Goal: Task Accomplishment & Management: Complete application form

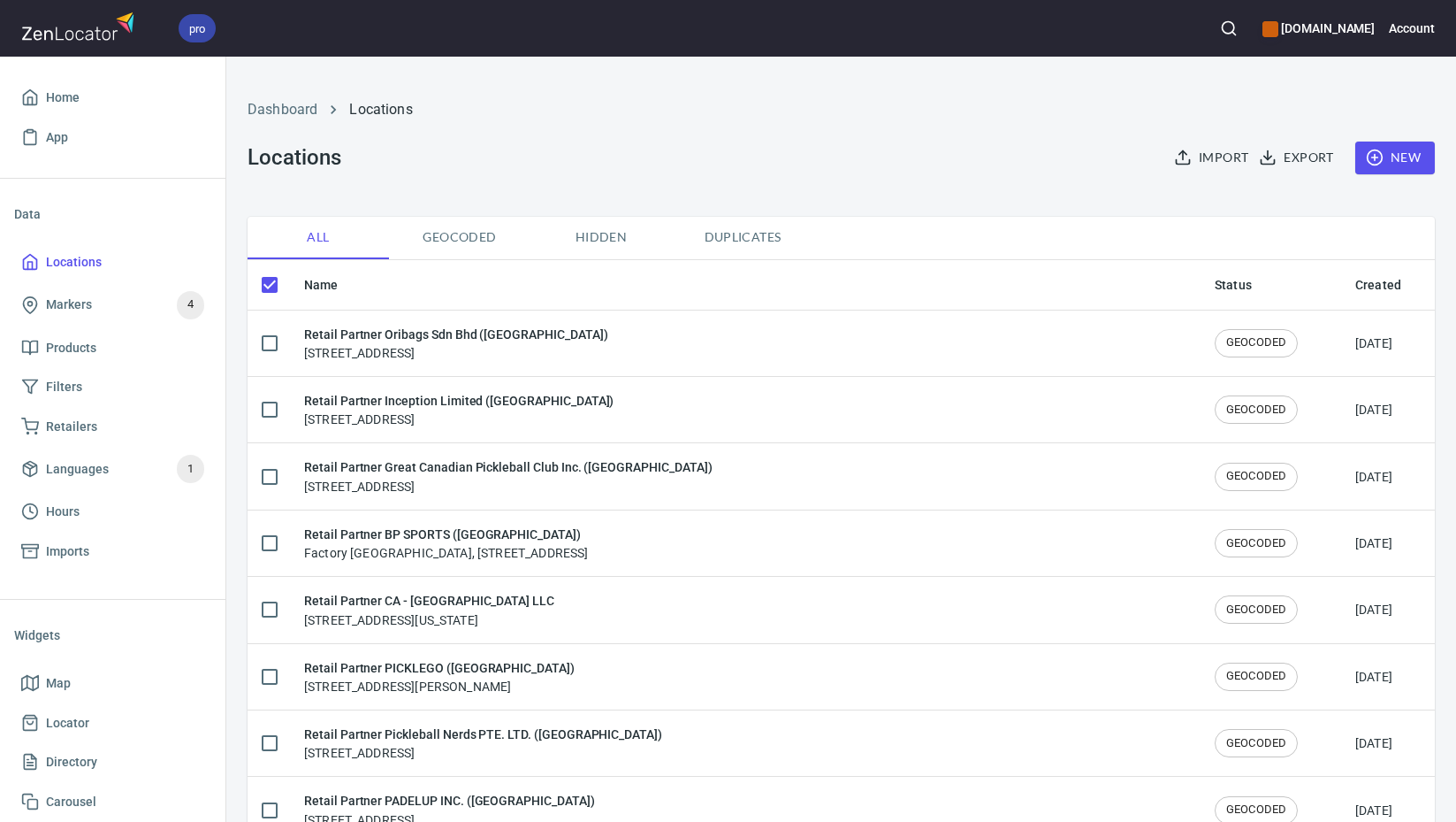
checkbox input "false"
click at [1401, 154] on span "New" at bounding box center [1395, 158] width 52 height 23
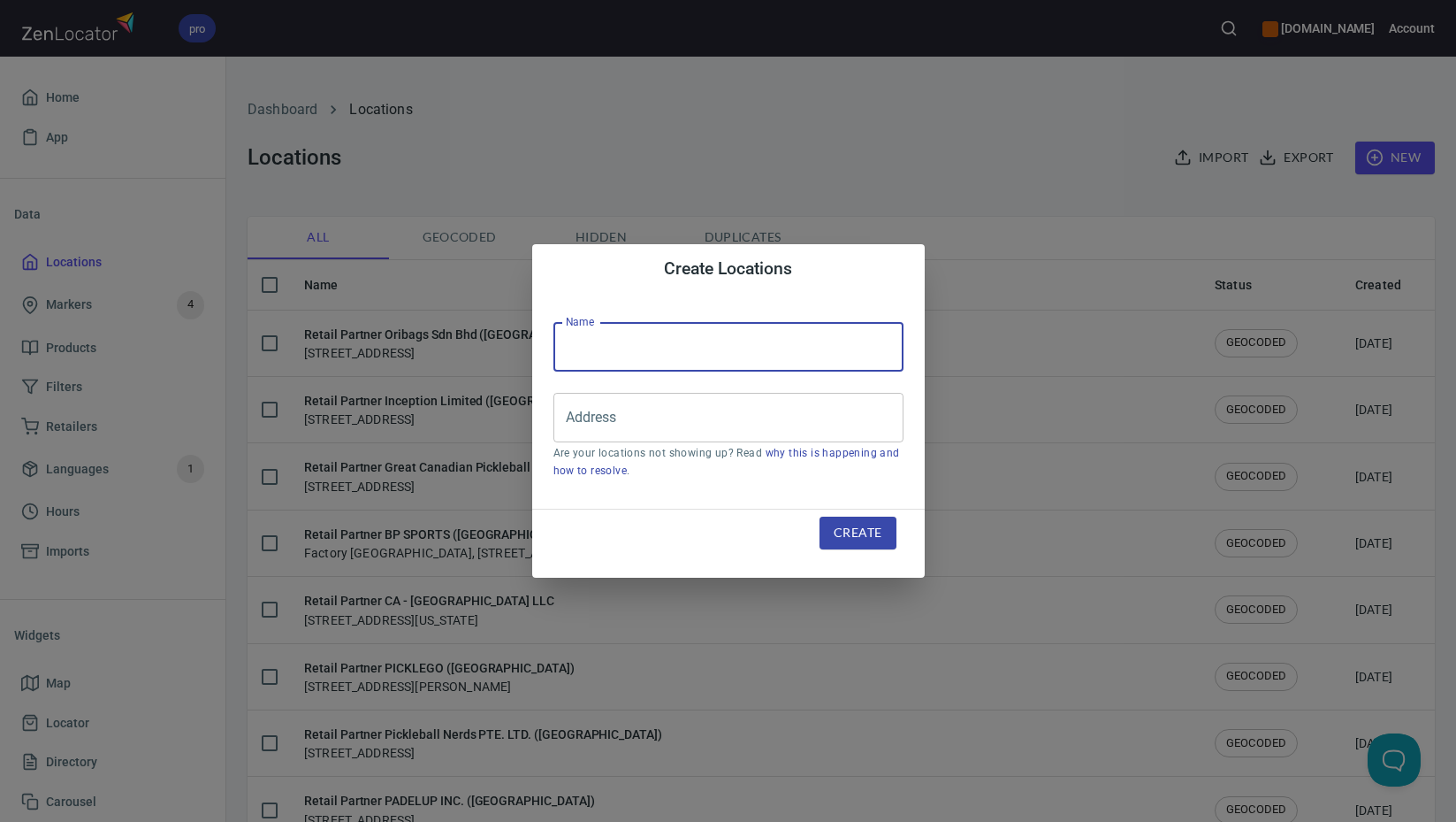
click at [699, 354] on input "text" at bounding box center [728, 346] width 350 height 50
click at [700, 354] on input "text" at bounding box center [728, 346] width 350 height 50
paste input "HappyStore ([GEOGRAPHIC_DATA])"
type input "Retail Partner HappyStore ([GEOGRAPHIC_DATA])"
click at [778, 423] on input "Address" at bounding box center [714, 418] width 307 height 34
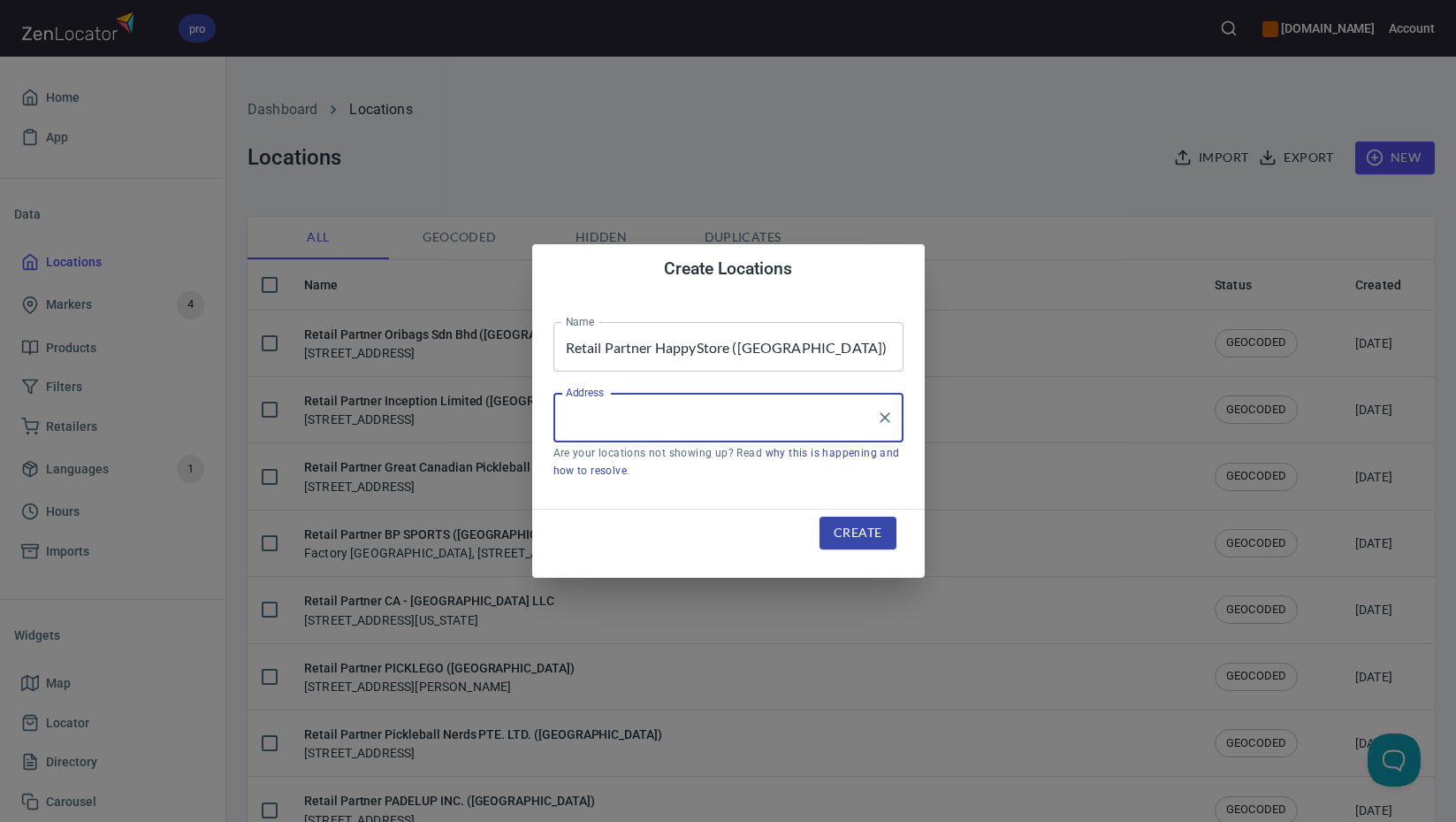
paste input "25 Ngo 132 To [PERSON_NAME] 10"
click at [761, 419] on input "25 Ngo 132 To [PERSON_NAME] 10" at bounding box center [714, 418] width 307 height 34
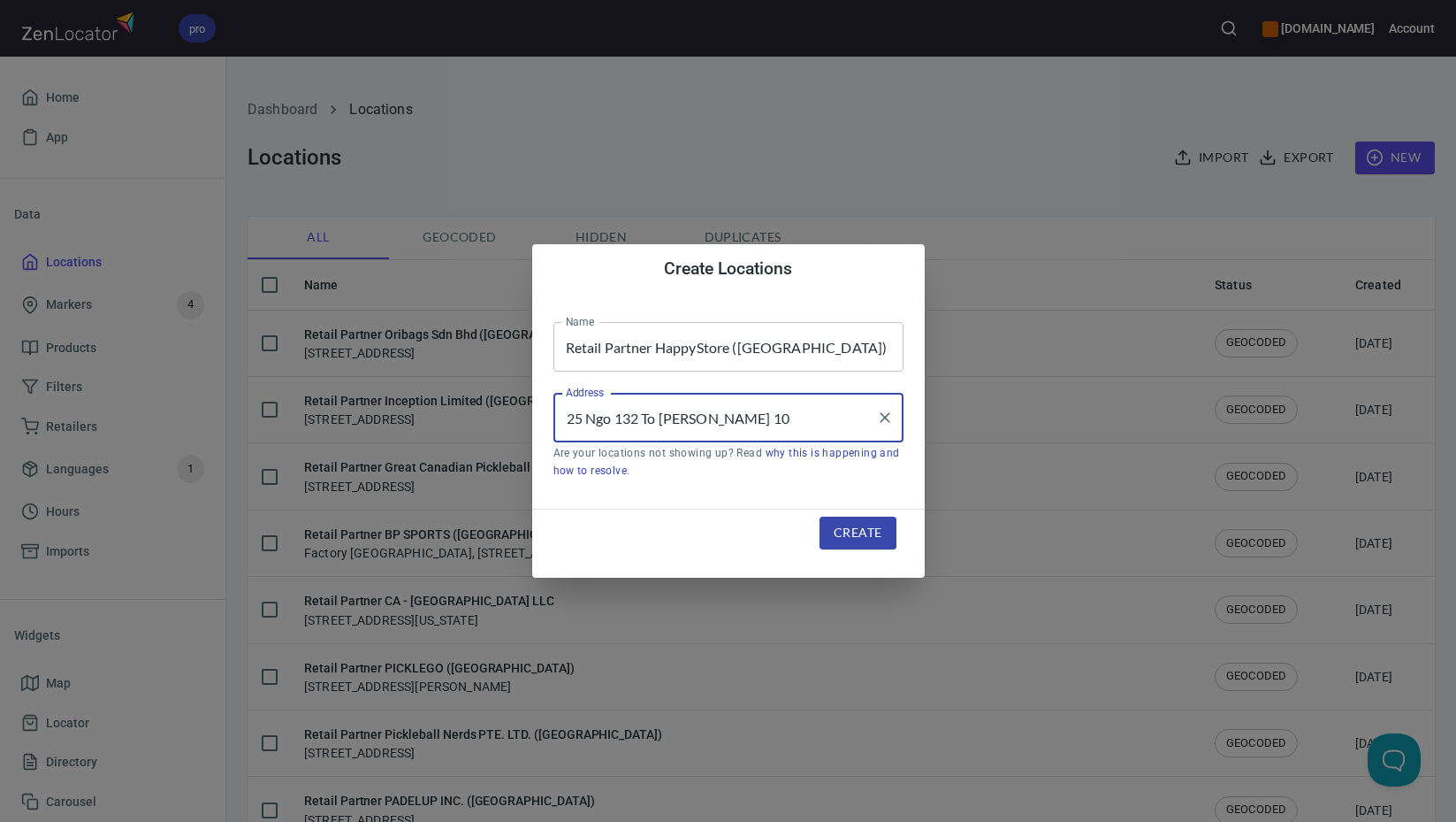
paste input "Ha dong"
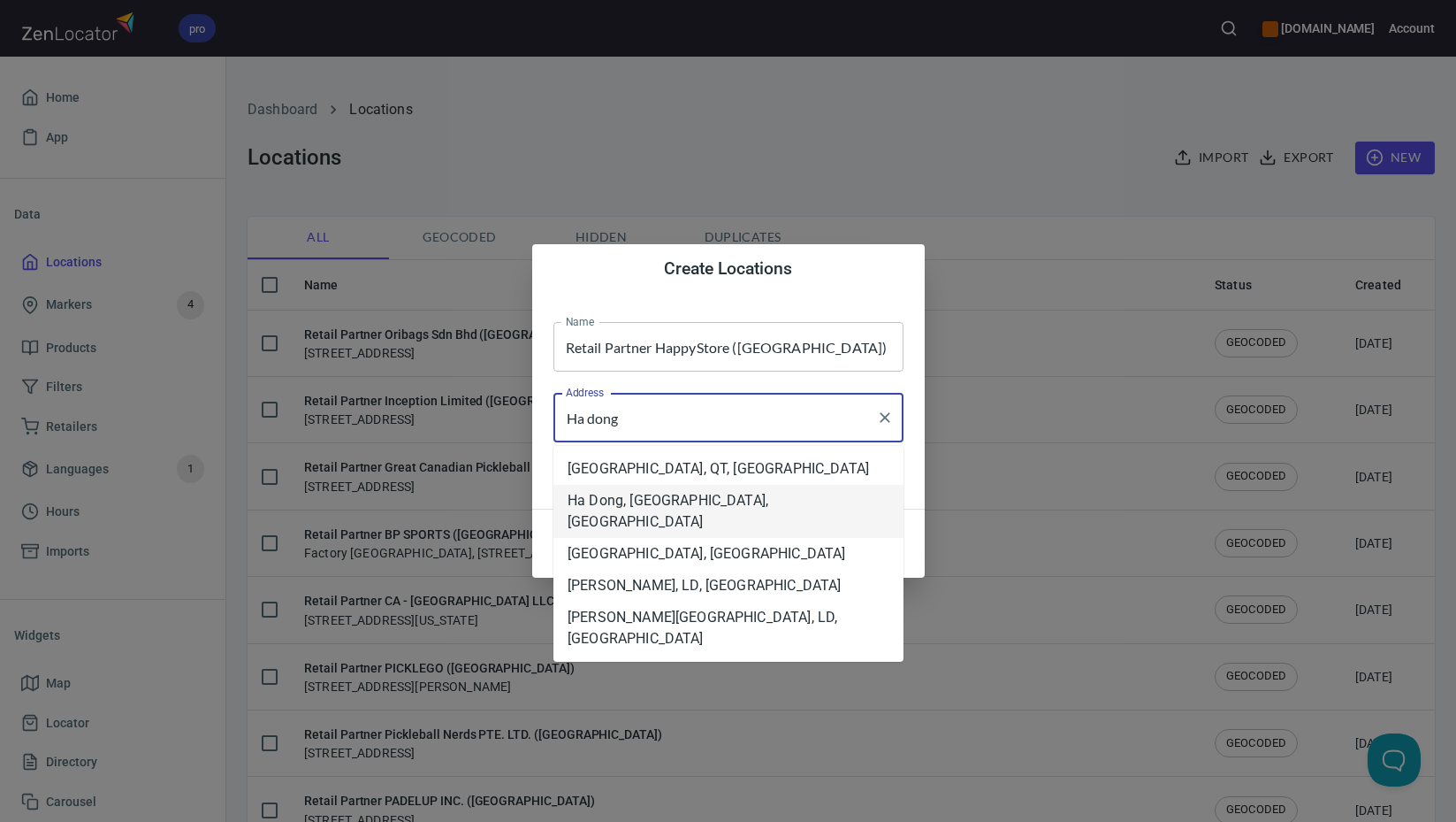
click at [715, 497] on li "Ha Dong, [GEOGRAPHIC_DATA], [GEOGRAPHIC_DATA]" at bounding box center [728, 511] width 350 height 53
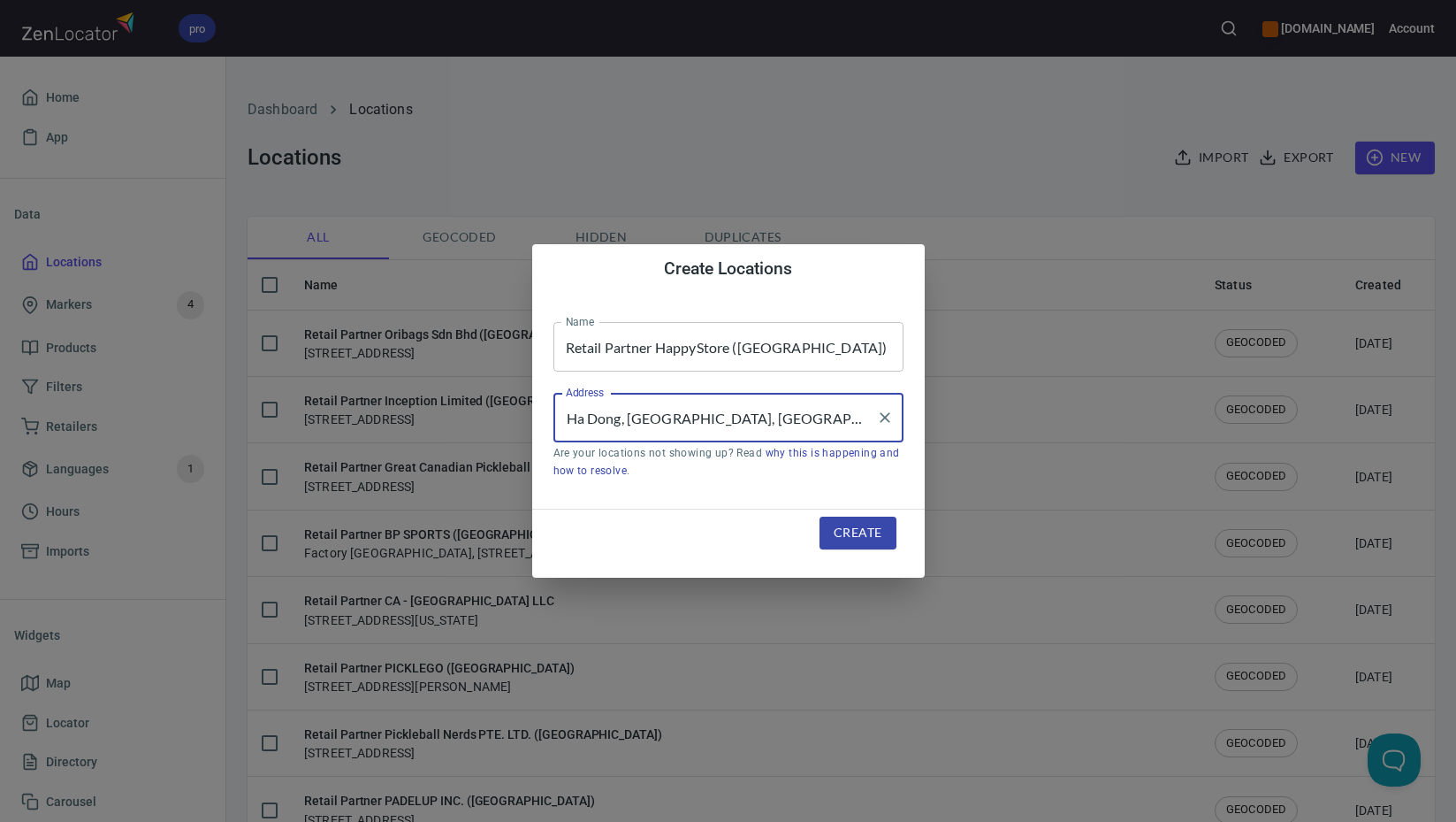
type input "Ha Dong, [GEOGRAPHIC_DATA], [GEOGRAPHIC_DATA]"
click at [856, 538] on span "Create" at bounding box center [857, 533] width 48 height 23
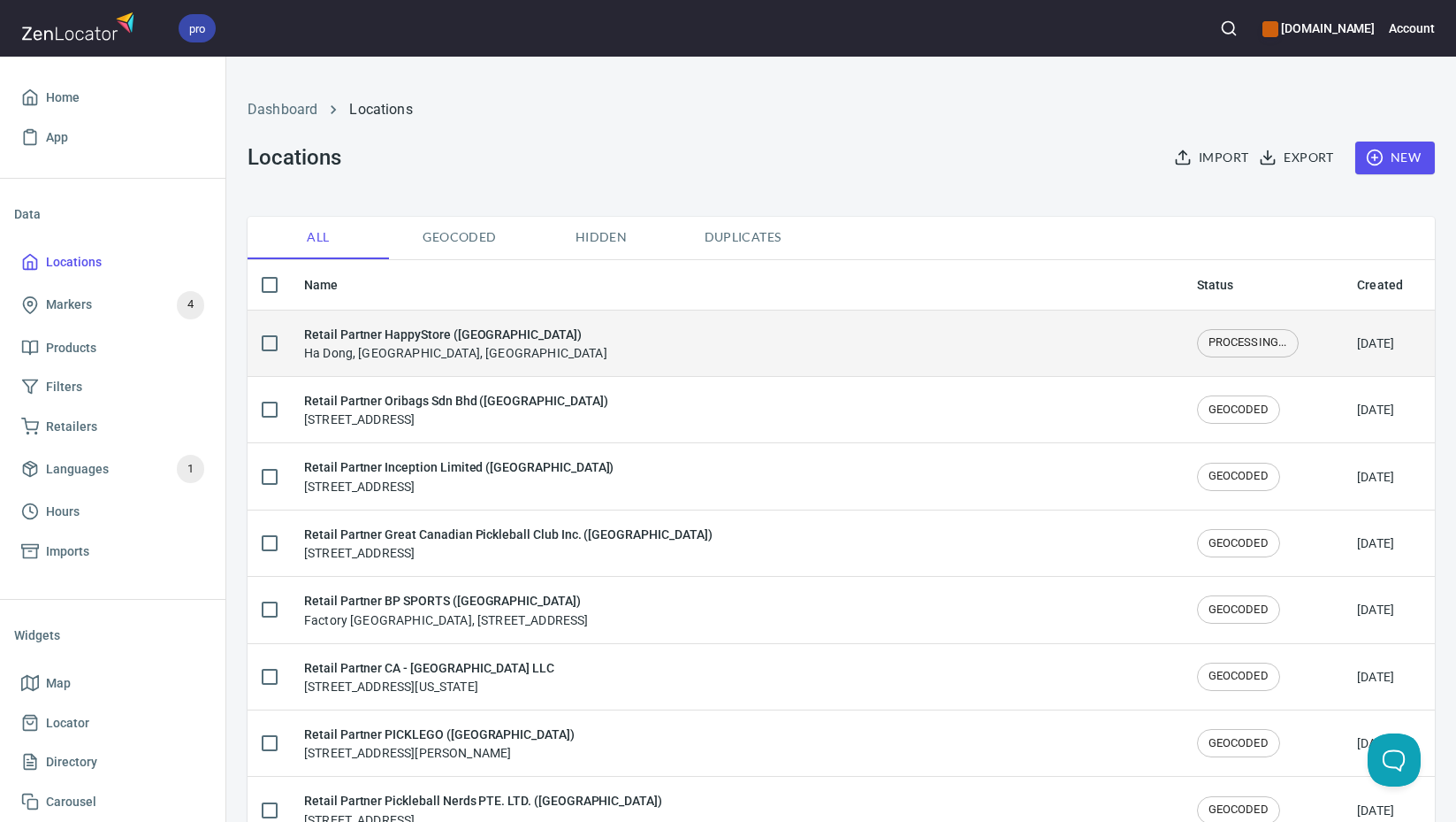
click at [573, 345] on div "Retail Partner HappyStore ([GEOGRAPHIC_DATA]) [GEOGRAPHIC_DATA], [GEOGRAPHIC_DA…" at bounding box center [736, 342] width 865 height 37
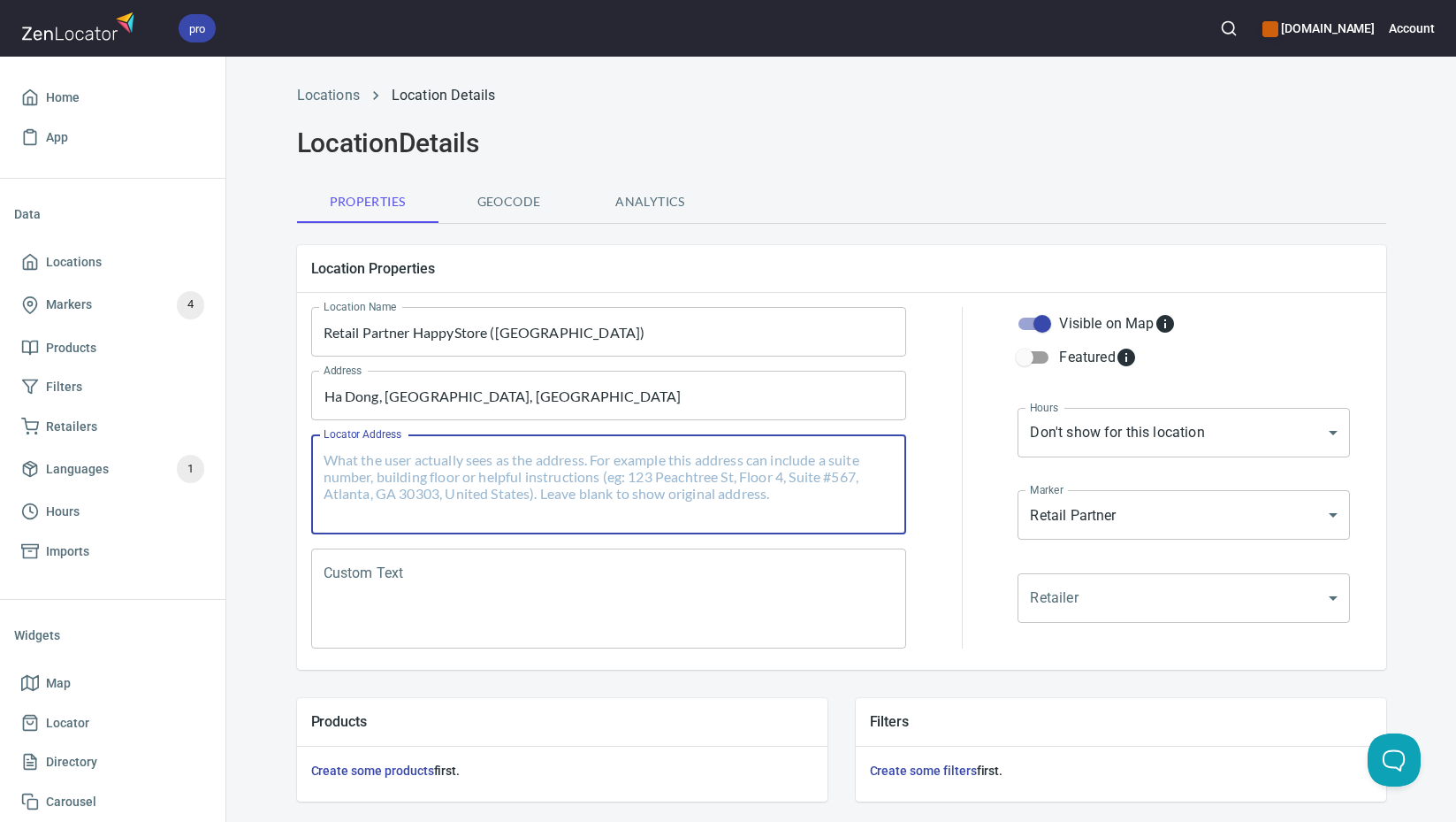
click at [556, 472] on textarea "Locator Address" at bounding box center [608, 484] width 571 height 67
paste textarea "[STREET_ADDRESS][PERSON_NAME][PERSON_NAME][PERSON_NAME]"
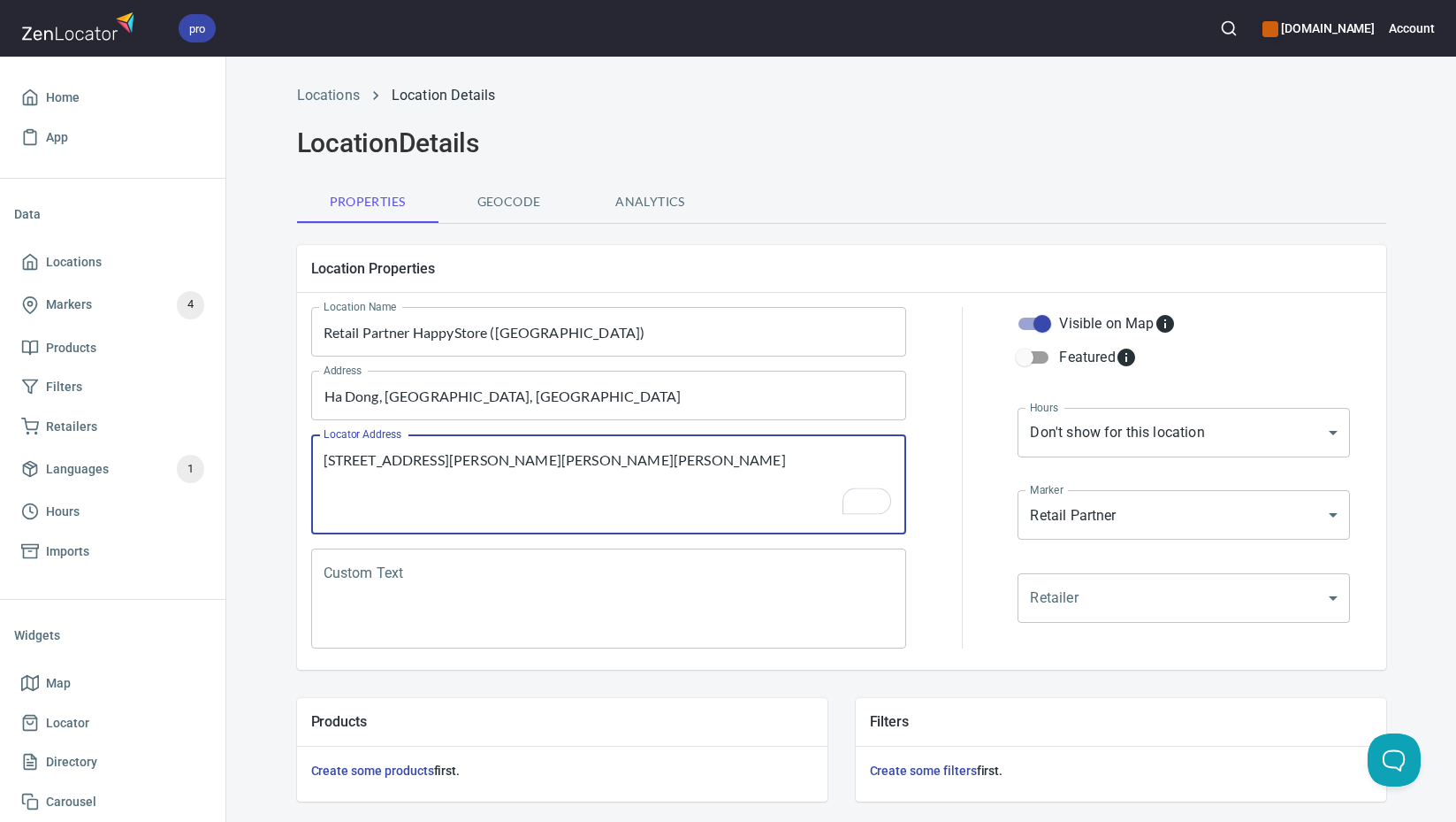
type textarea "[STREET_ADDRESS][PERSON_NAME][PERSON_NAME][PERSON_NAME]"
click at [613, 589] on textarea "Custom Text" at bounding box center [608, 598] width 571 height 67
paste textarea "Brands Carried: SelkirkJoola, Proton, CRBN, Paddletek Return Policy:"
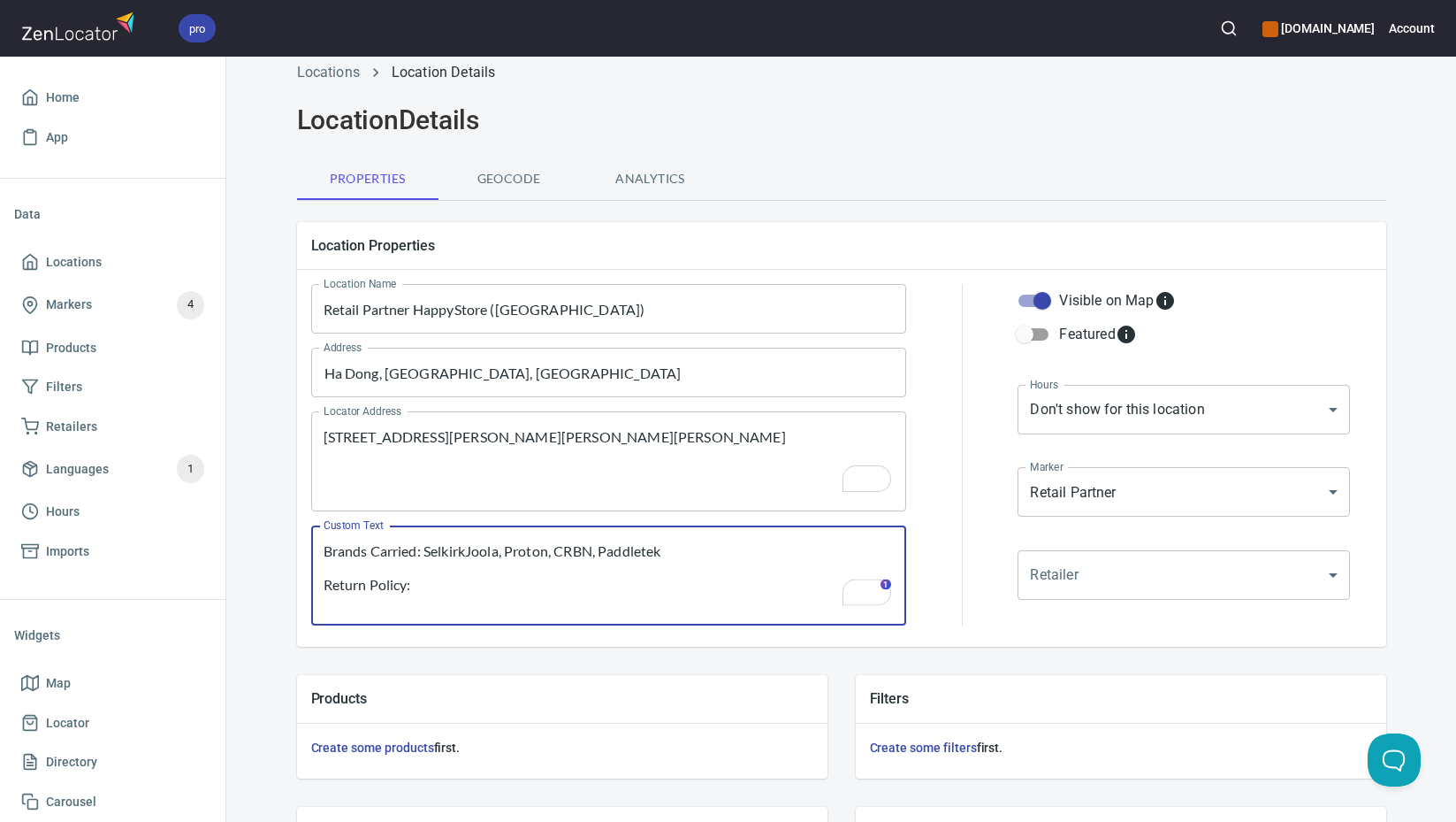
scroll to position [181, 0]
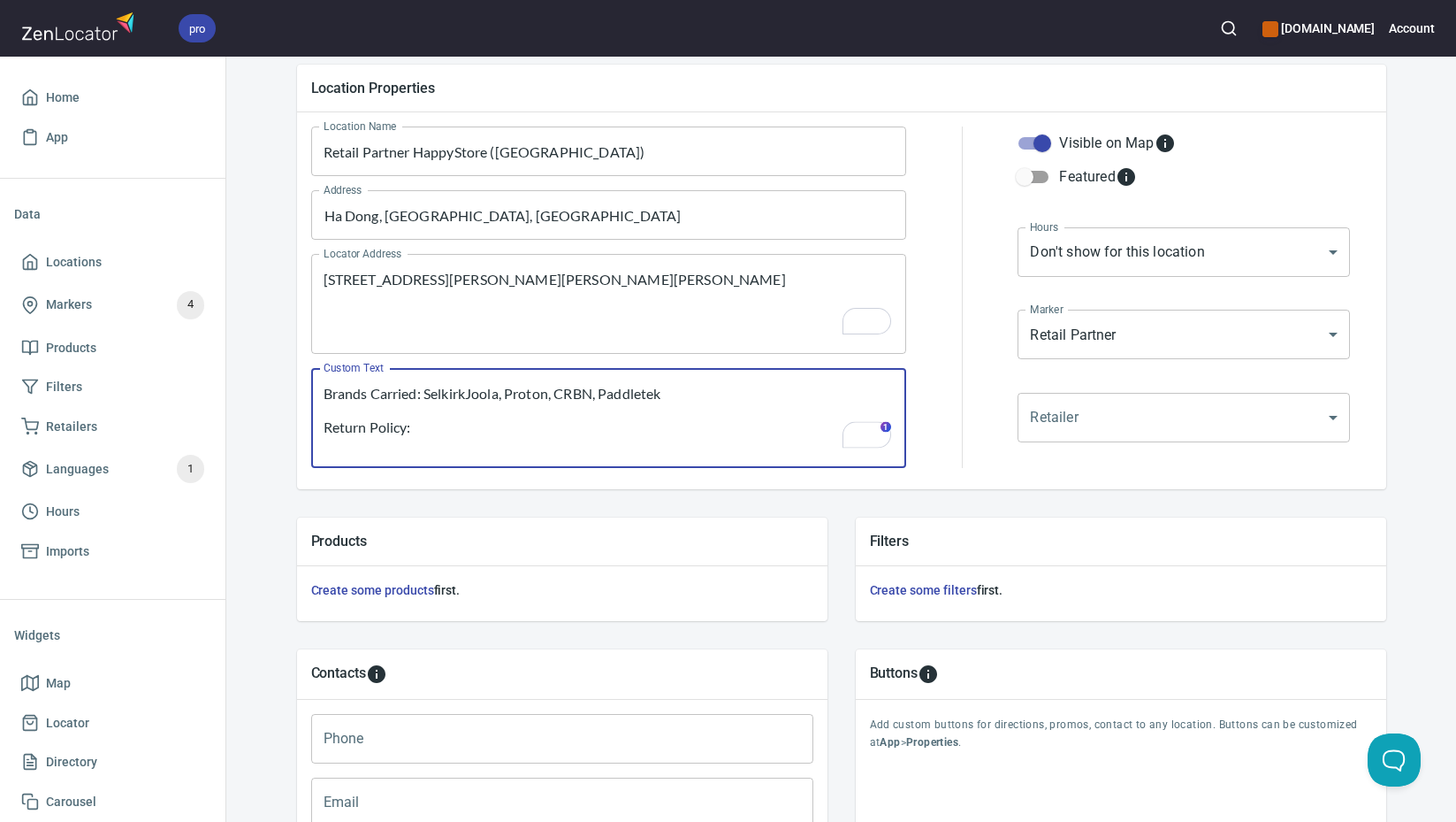
type textarea "Brands Carried: SelkirkJoola, Proton, CRBN, Paddletek Return Policy:"
click at [573, 730] on input "Phone" at bounding box center [562, 738] width 502 height 50
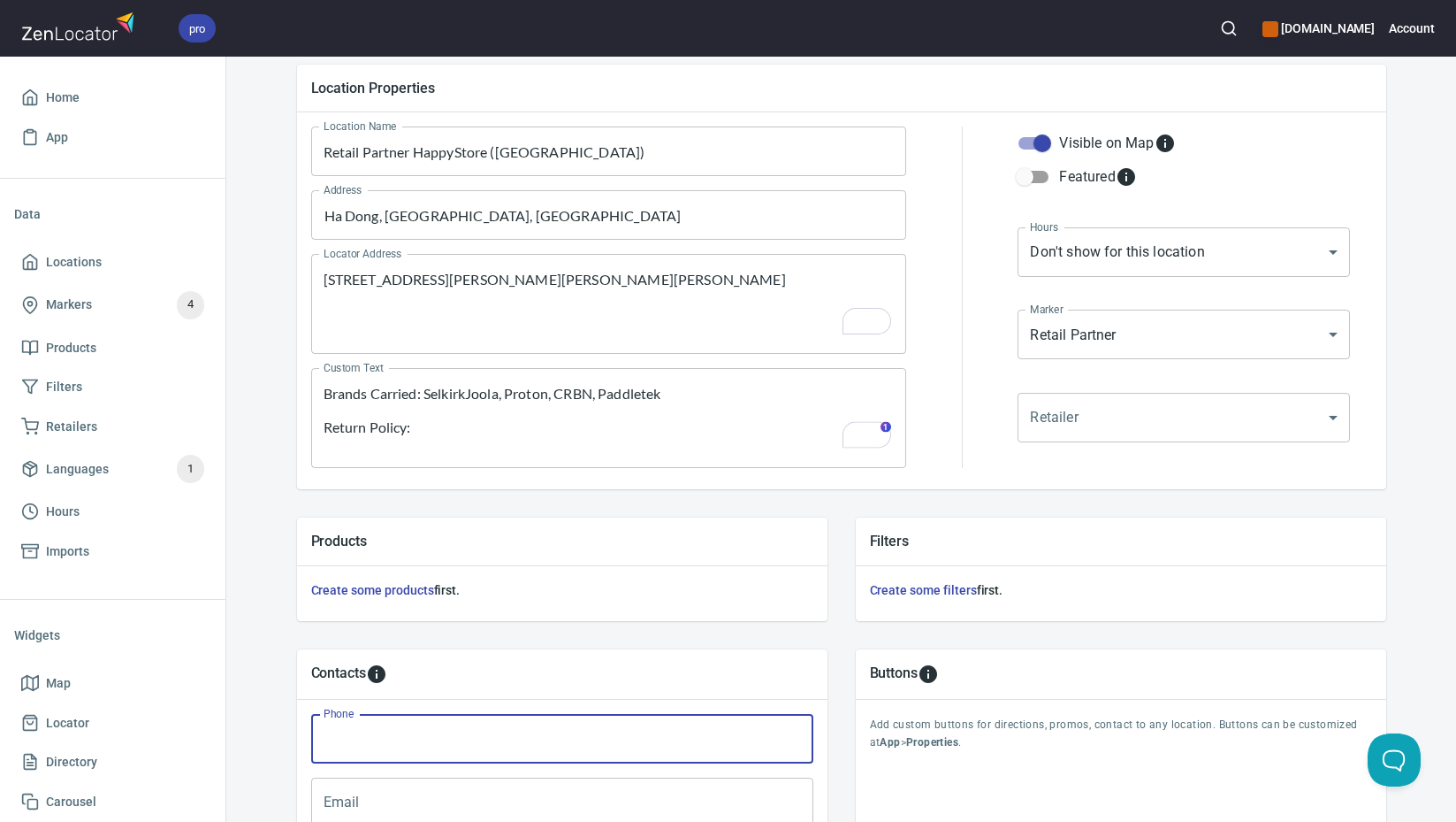
paste input "[PHONE_NUMBER]"
type input "[PHONE_NUMBER]"
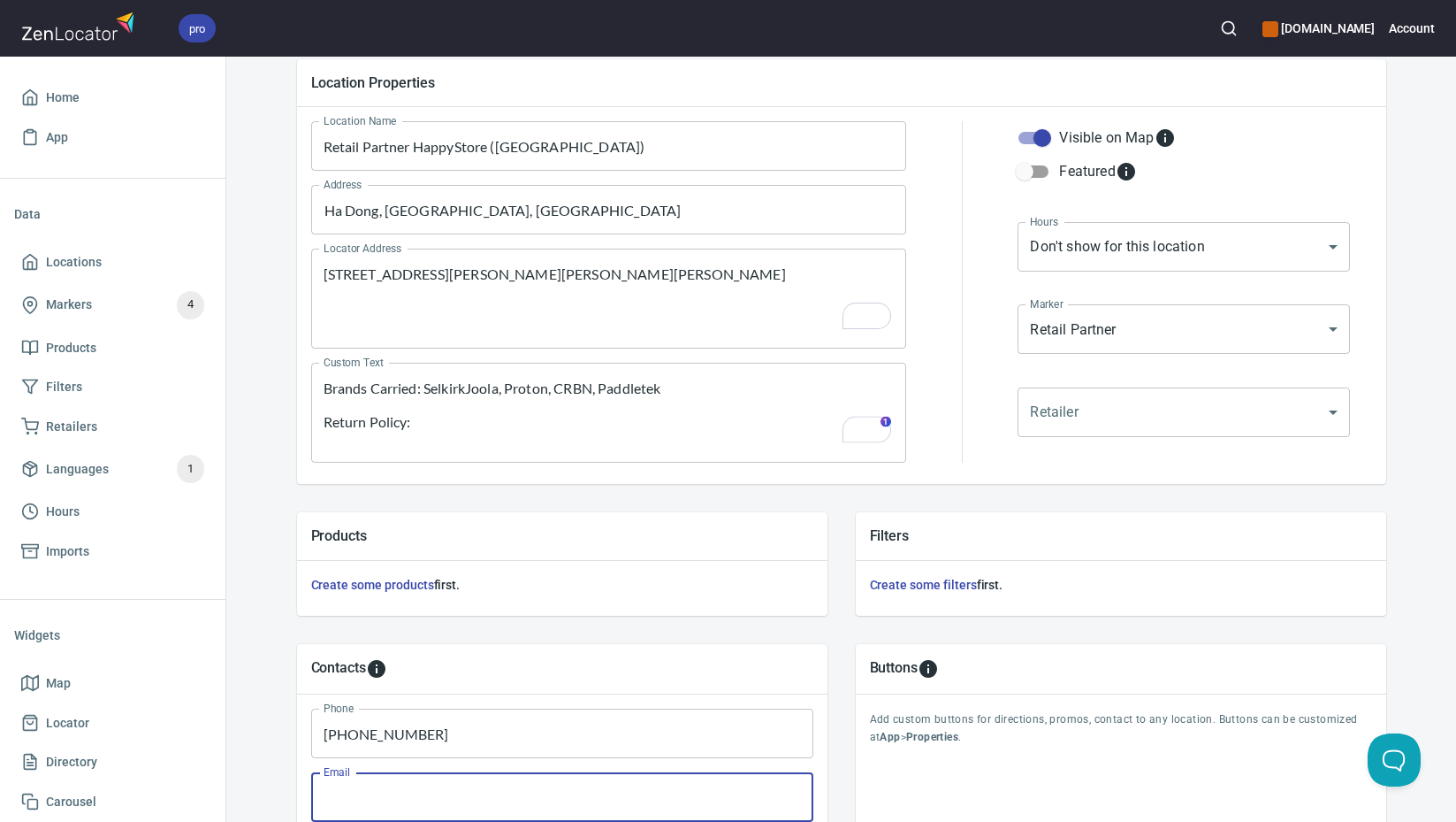
scroll to position [185, 0]
paste input "[EMAIL_ADDRESS][DOMAIN_NAME]"
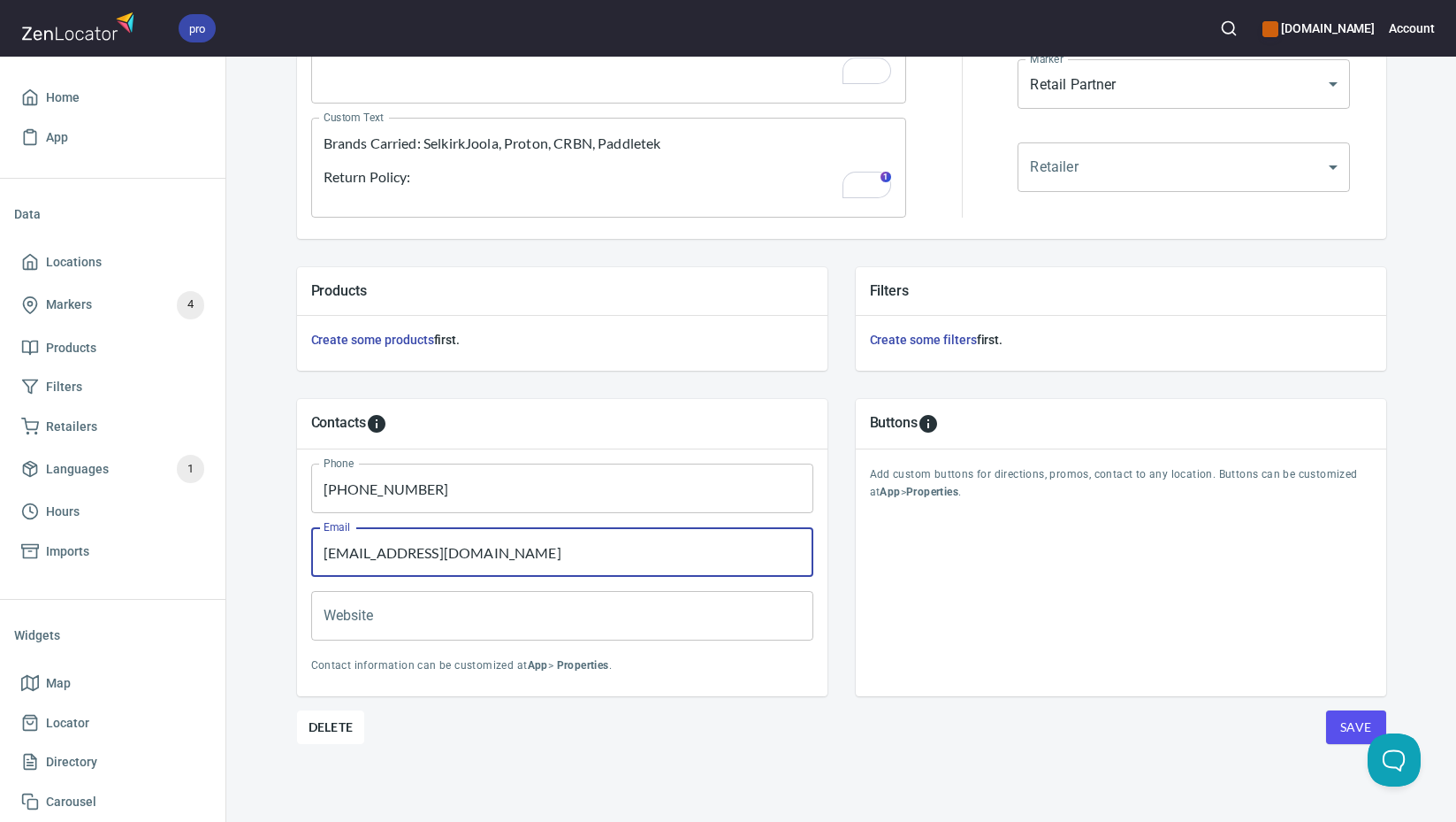
type input "[EMAIL_ADDRESS][DOMAIN_NAME]"
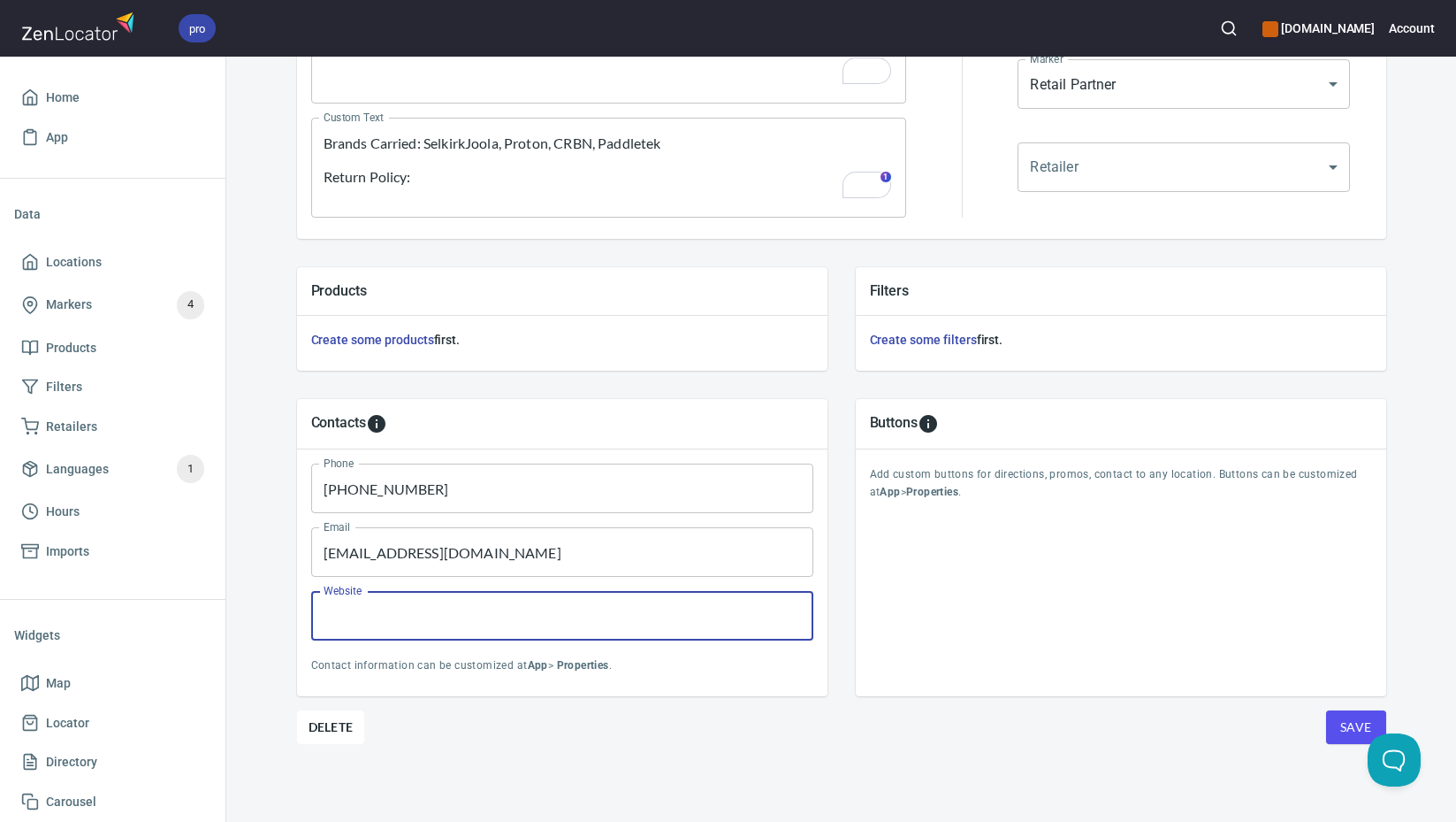
paste input "[URL][DOMAIN_NAME]"
type input "[URL][DOMAIN_NAME]"
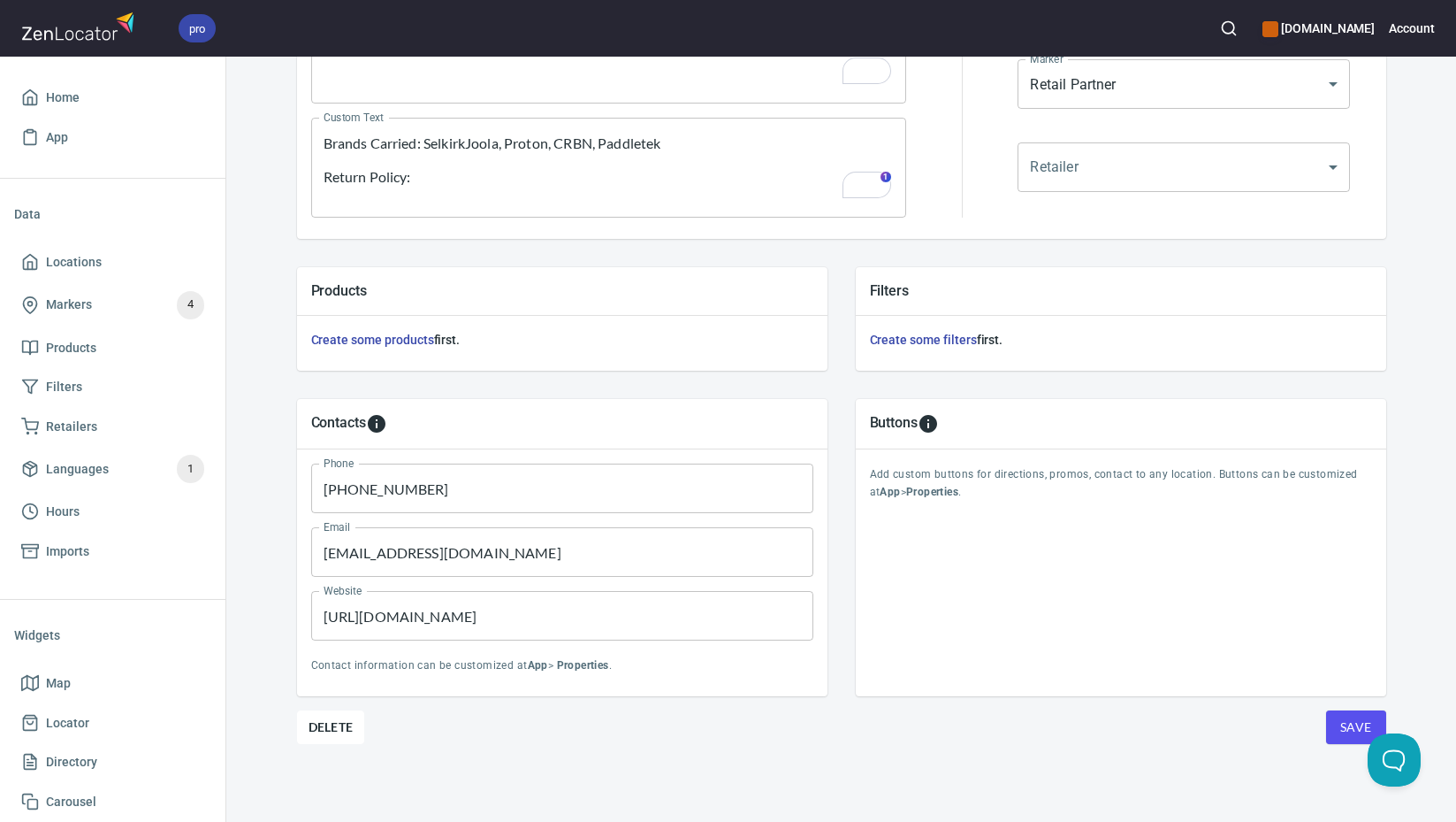
click at [1283, 749] on div "Location Properties Location Name Retail Partner HappyStore ([GEOGRAPHIC_DATA])…" at bounding box center [841, 310] width 1089 height 1021
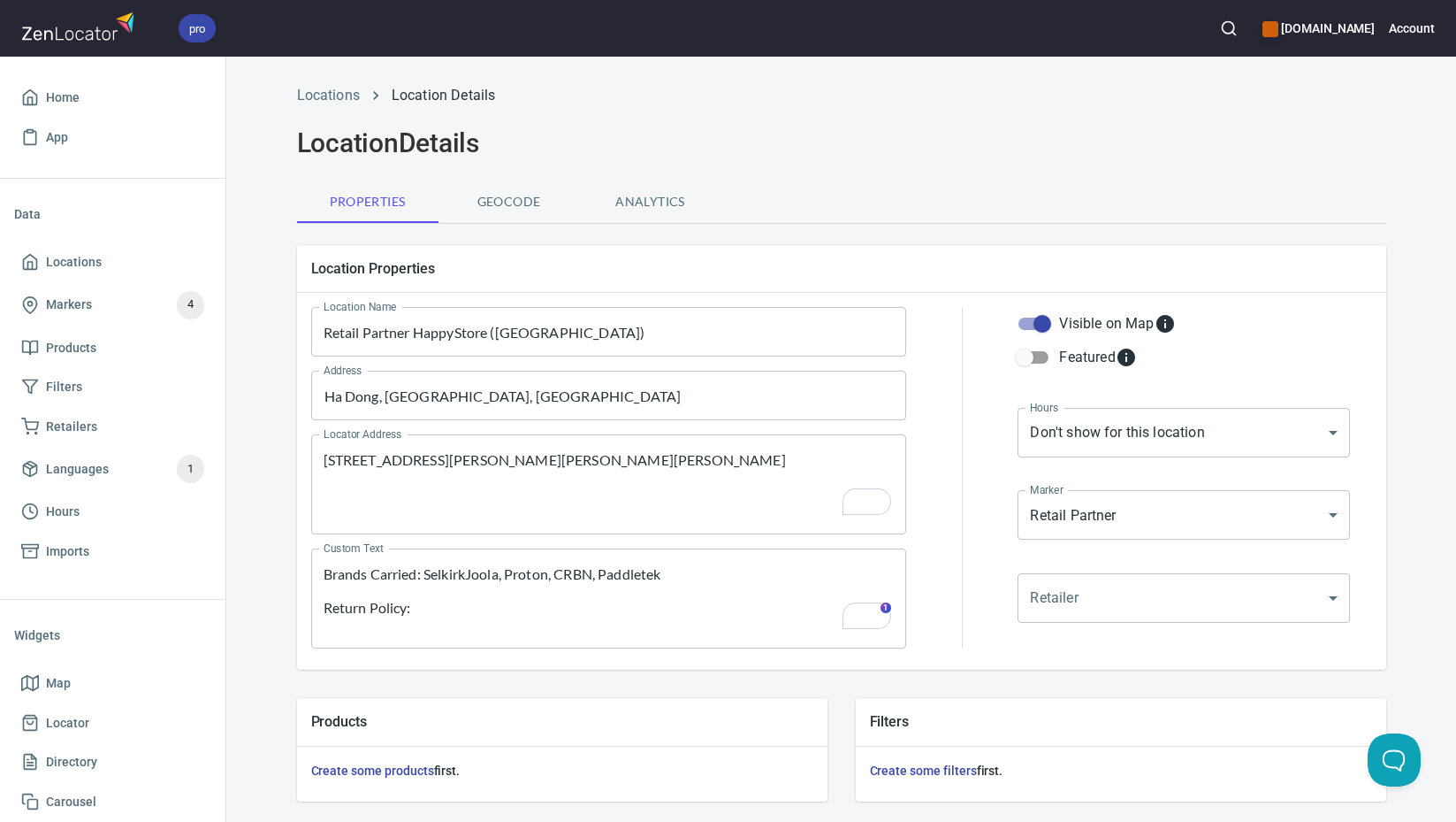
scroll to position [393, 0]
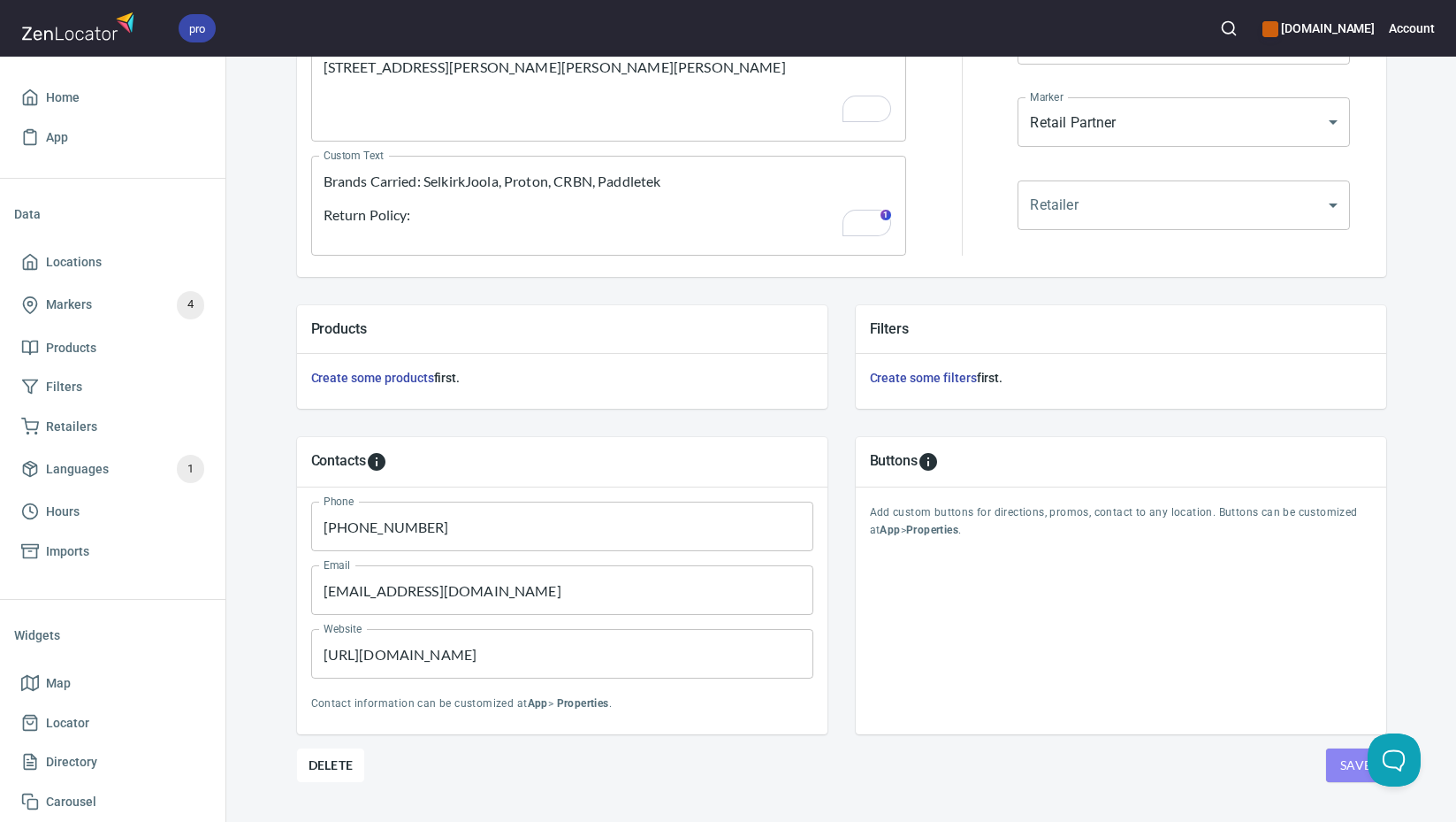
drag, startPoint x: 1339, startPoint y: 767, endPoint x: 1281, endPoint y: 768, distance: 58.0
click at [1340, 767] on span "Save" at bounding box center [1356, 766] width 32 height 23
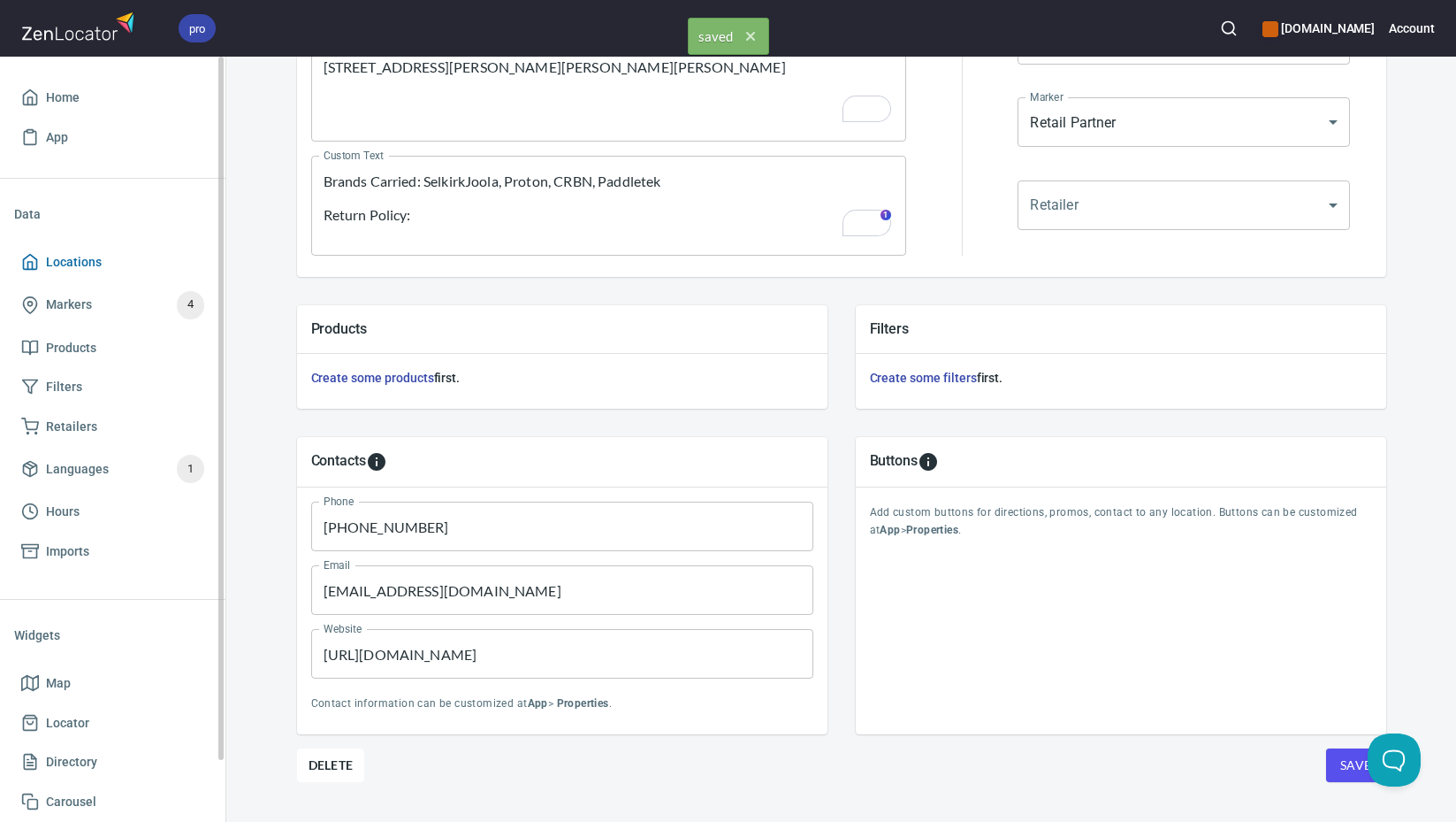
click at [117, 262] on span "Locations" at bounding box center [113, 262] width 183 height 23
